Goal: Information Seeking & Learning: Learn about a topic

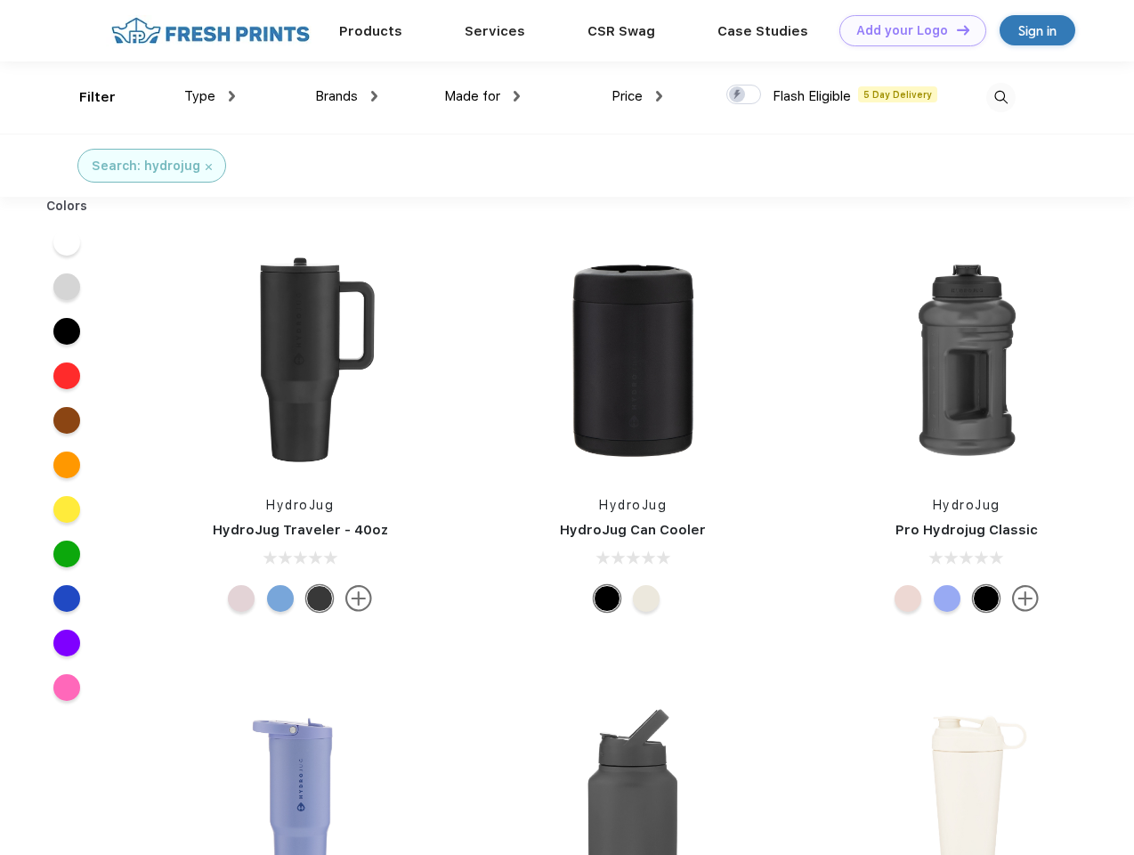
click at [907, 30] on link "Add your Logo Design Tool" at bounding box center [913, 30] width 147 height 31
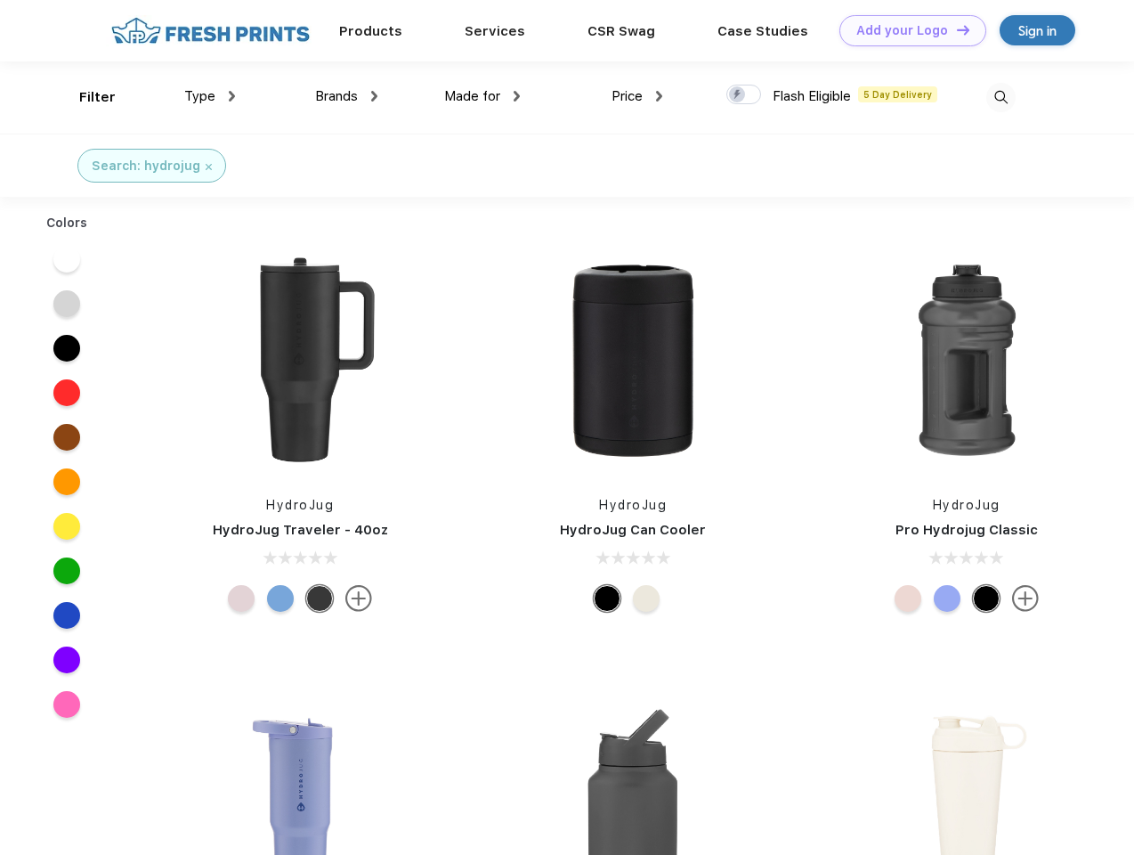
click at [0, 0] on div "Design Tool" at bounding box center [0, 0] width 0 height 0
click at [956, 29] on link "Add your Logo Design Tool" at bounding box center [913, 30] width 147 height 31
click at [85, 97] on div "Filter" at bounding box center [97, 97] width 37 height 20
click at [210, 96] on span "Type" at bounding box center [199, 96] width 31 height 16
click at [346, 96] on span "Brands" at bounding box center [336, 96] width 43 height 16
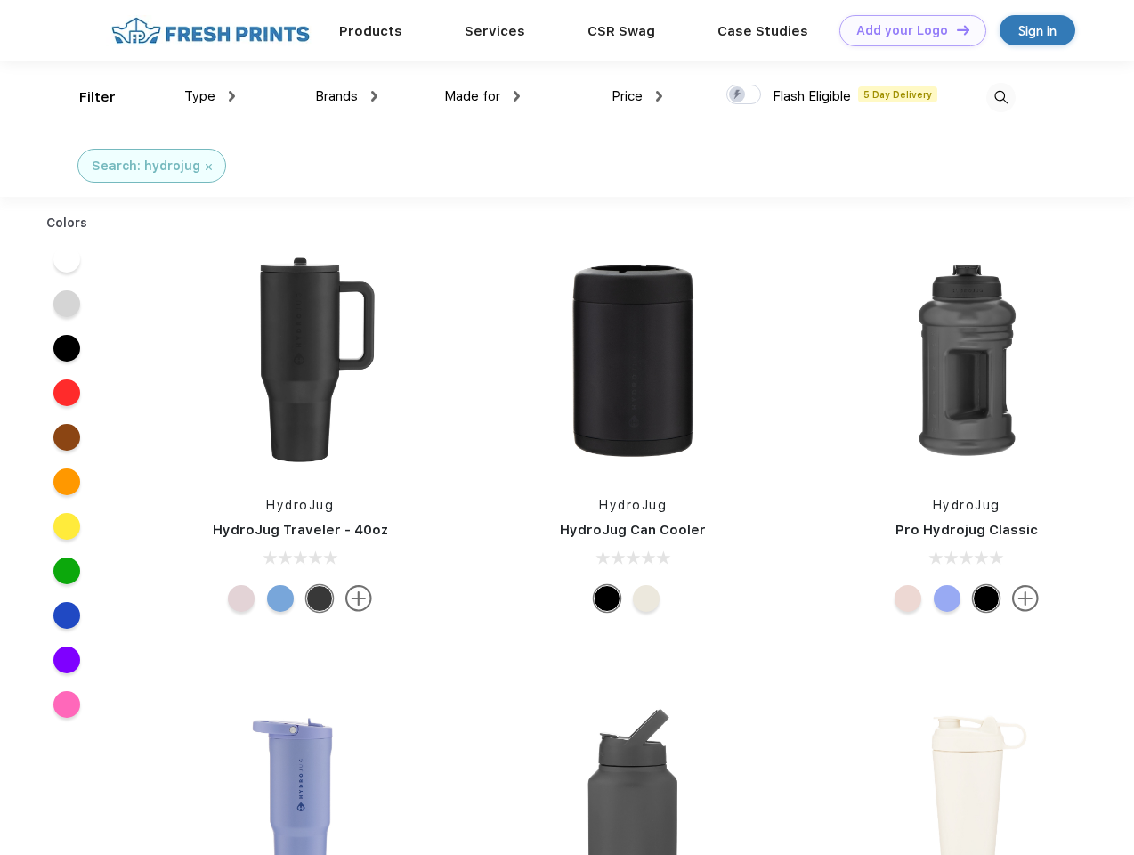
click at [483, 96] on span "Made for" at bounding box center [472, 96] width 56 height 16
click at [638, 96] on span "Price" at bounding box center [627, 96] width 31 height 16
click at [744, 95] on div at bounding box center [744, 95] width 35 height 20
click at [738, 95] on input "checkbox" at bounding box center [733, 90] width 12 height 12
click at [1001, 97] on img at bounding box center [1001, 97] width 29 height 29
